Goal: Book appointment/travel/reservation

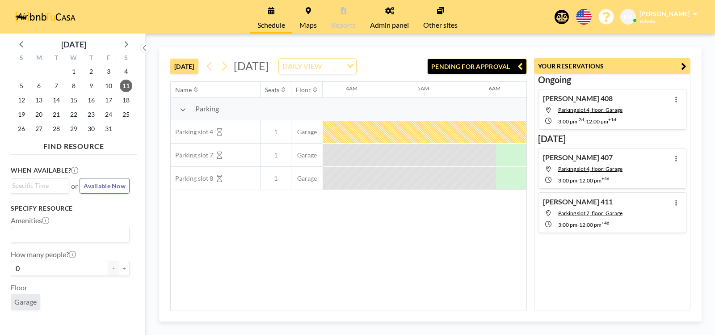
scroll to position [0, 358]
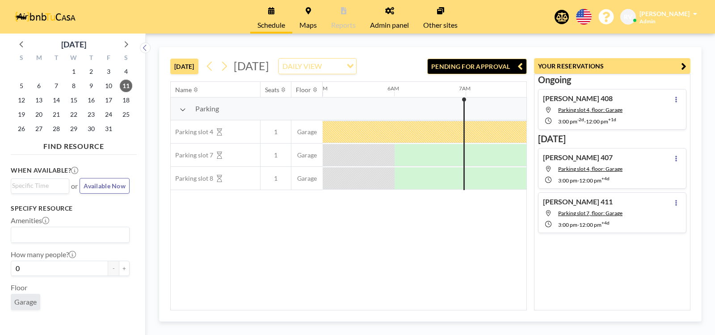
click at [447, 321] on div "[DATE] [DATE] DAILY VIEW Loading... PENDING FOR APPROVAL Name Seats Floor 12AM …" at bounding box center [430, 184] width 543 height 275
click at [676, 101] on icon at bounding box center [677, 100] width 2 height 6
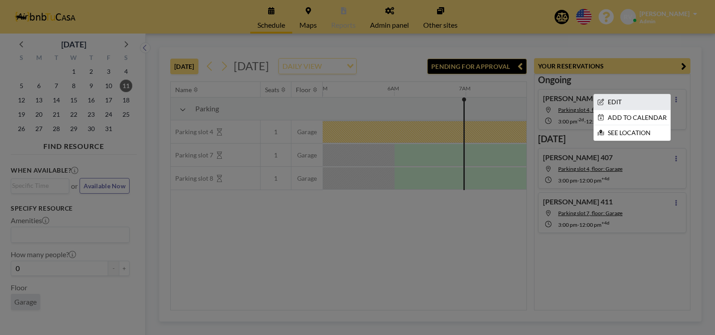
click at [630, 102] on li "EDIT" at bounding box center [632, 101] width 76 height 15
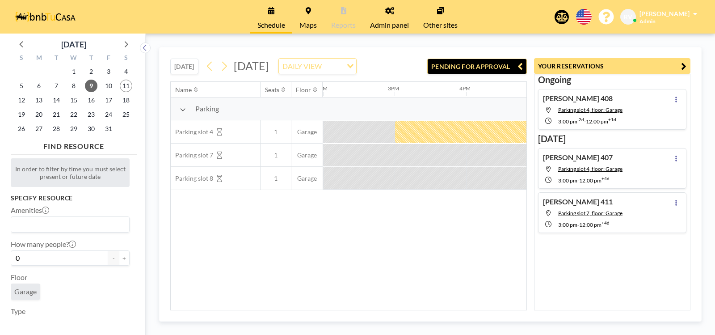
scroll to position [0, 1002]
click at [471, 141] on div at bounding box center [716, 132] width 644 height 22
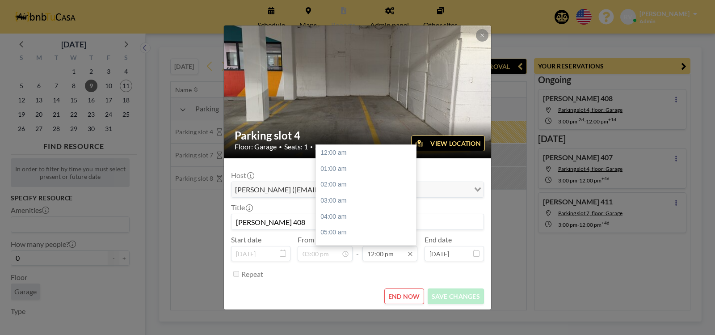
scroll to position [191, 0]
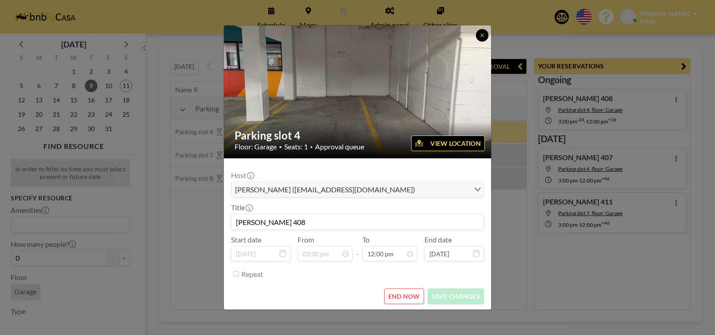
click at [484, 34] on icon at bounding box center [482, 35] width 5 height 5
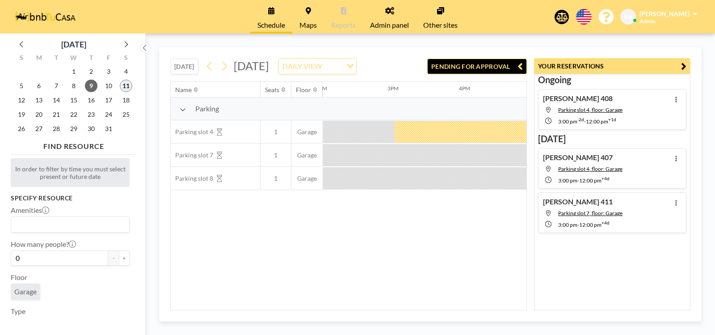
click at [127, 85] on span "11" at bounding box center [126, 86] width 13 height 13
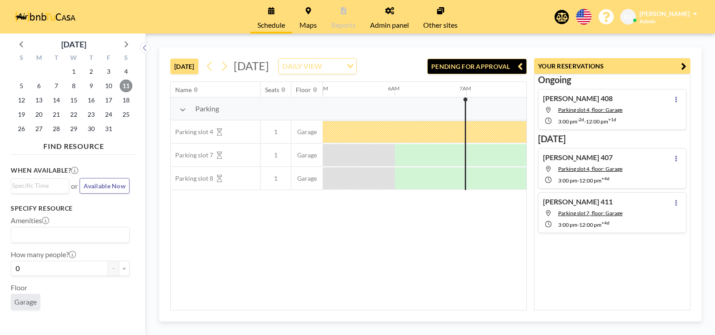
scroll to position [0, 358]
click at [23, 101] on span "12" at bounding box center [21, 100] width 13 height 13
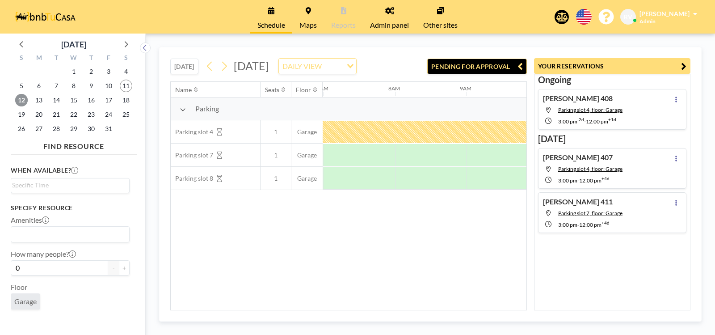
scroll to position [0, 501]
click at [42, 102] on span "13" at bounding box center [39, 100] width 13 height 13
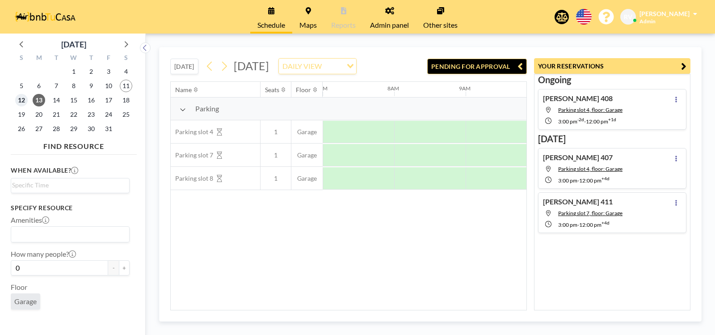
click at [24, 101] on span "12" at bounding box center [21, 100] width 13 height 13
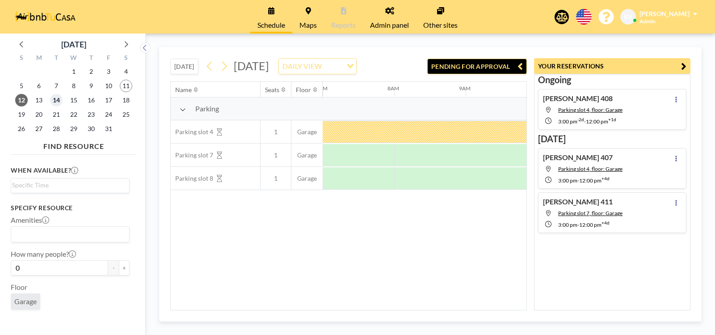
click at [57, 102] on span "14" at bounding box center [56, 100] width 13 height 13
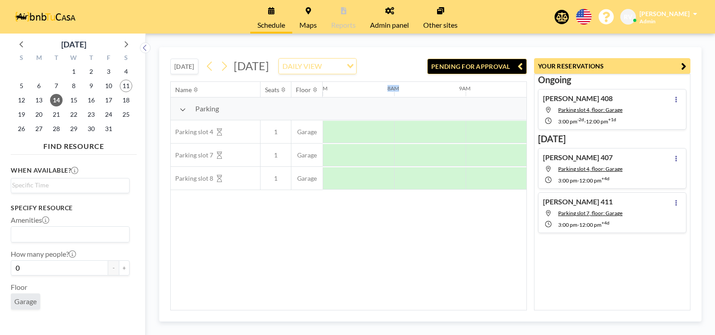
drag, startPoint x: 504, startPoint y: 102, endPoint x: 395, endPoint y: 94, distance: 108.5
click at [395, 94] on div "12AM 1AM 2AM 3AM 4AM 5AM 6AM 7AM 8AM 9AM 10AM 11AM 12PM 1PM 2PM 3PM 4PM 5PM 6PM…" at bounding box center [680, 89] width 1717 height 15
drag, startPoint x: 496, startPoint y: 101, endPoint x: 463, endPoint y: 99, distance: 33.6
click at [466, 97] on div "9AM" at bounding box center [502, 89] width 72 height 15
click at [227, 71] on icon at bounding box center [224, 66] width 5 height 9
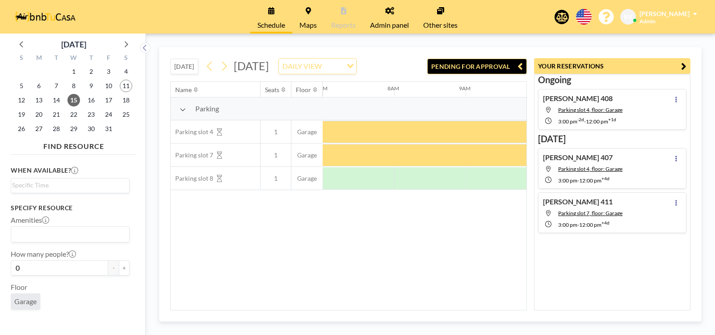
click at [182, 74] on button "[DATE]" at bounding box center [184, 67] width 28 height 16
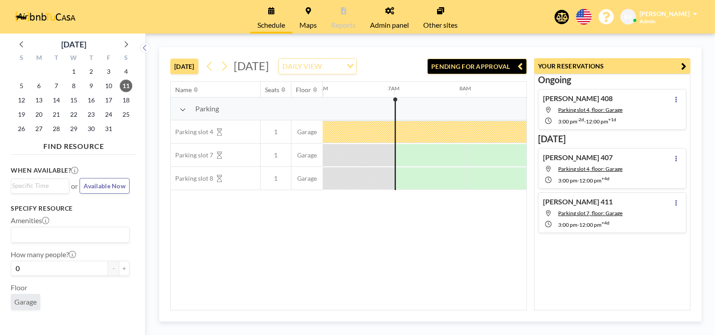
scroll to position [0, 429]
